Goal: Navigation & Orientation: Find specific page/section

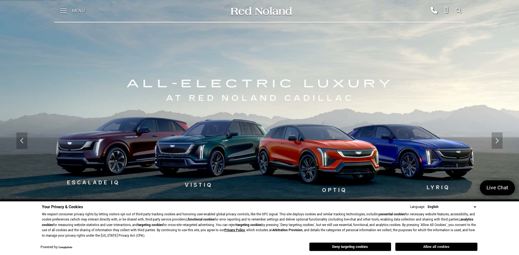
click at [430, 244] on button "Allow all cookies" at bounding box center [436, 247] width 82 height 8
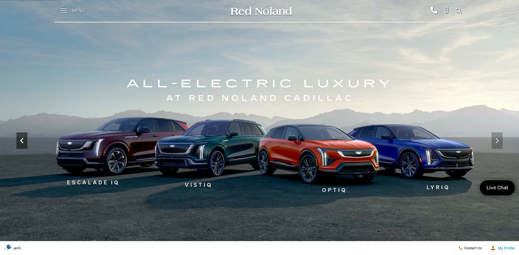
click at [21, 143] on icon "Previous" at bounding box center [21, 140] width 11 height 11
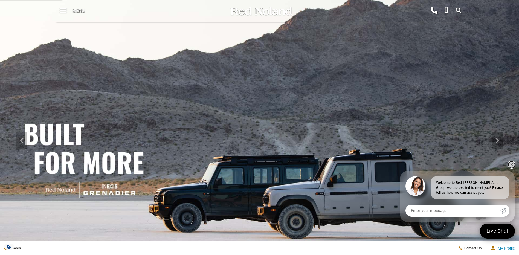
click at [512, 164] on link "✕" at bounding box center [512, 164] width 7 height 7
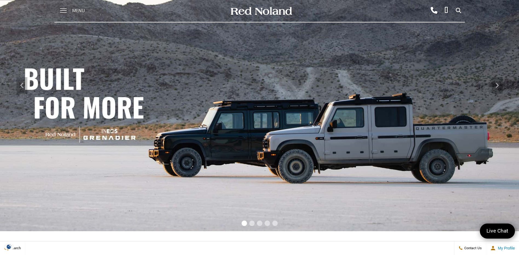
scroll to position [55, 0]
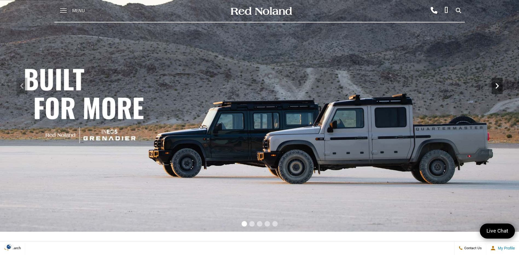
click at [497, 85] on icon "Next" at bounding box center [497, 85] width 11 height 11
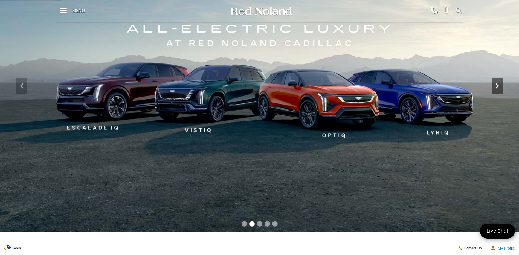
click at [496, 88] on icon "Next" at bounding box center [497, 85] width 3 height 5
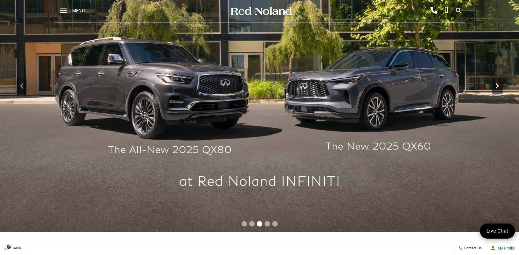
click at [496, 88] on icon "Next" at bounding box center [497, 85] width 3 height 5
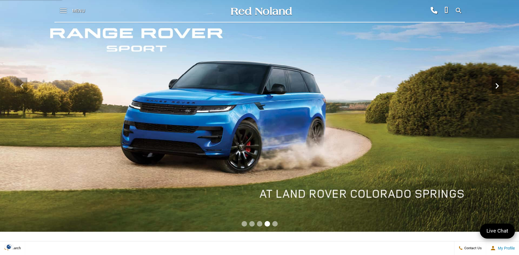
click at [496, 88] on icon "Next" at bounding box center [497, 85] width 3 height 5
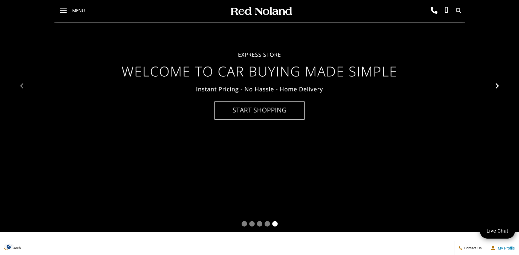
click at [496, 88] on icon "Next" at bounding box center [497, 85] width 3 height 5
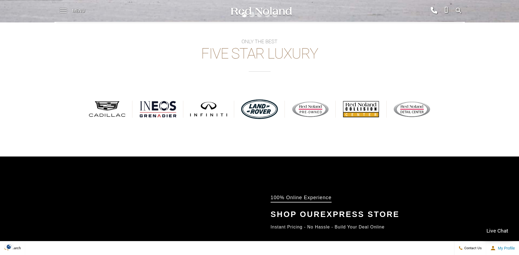
scroll to position [274, 0]
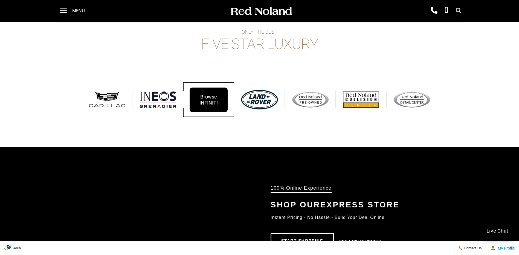
click at [207, 97] on div "Browse INFINITI" at bounding box center [209, 100] width 38 height 25
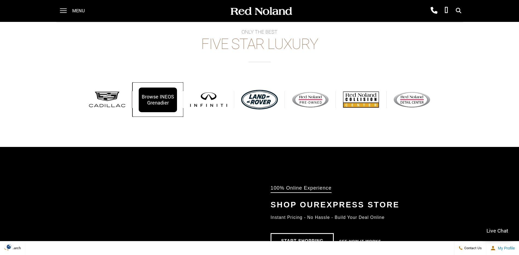
click at [157, 102] on div "Browse INEOS Grenadier" at bounding box center [158, 100] width 38 height 25
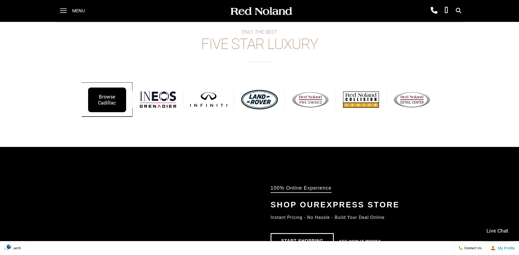
click at [113, 95] on div "Browse Cadillac" at bounding box center [107, 100] width 38 height 25
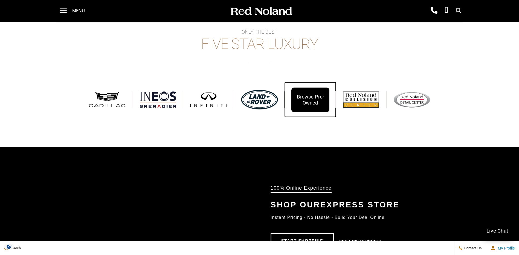
click at [314, 99] on div "Browse Pre-Owned" at bounding box center [310, 100] width 38 height 25
